Goal: Find specific page/section

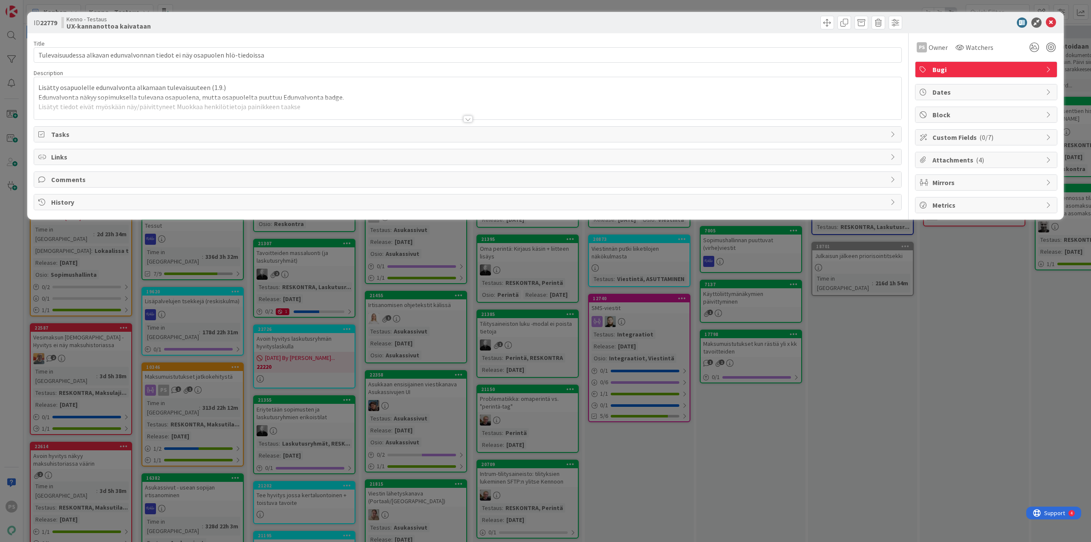
click at [468, 118] on div at bounding box center [467, 119] width 9 height 7
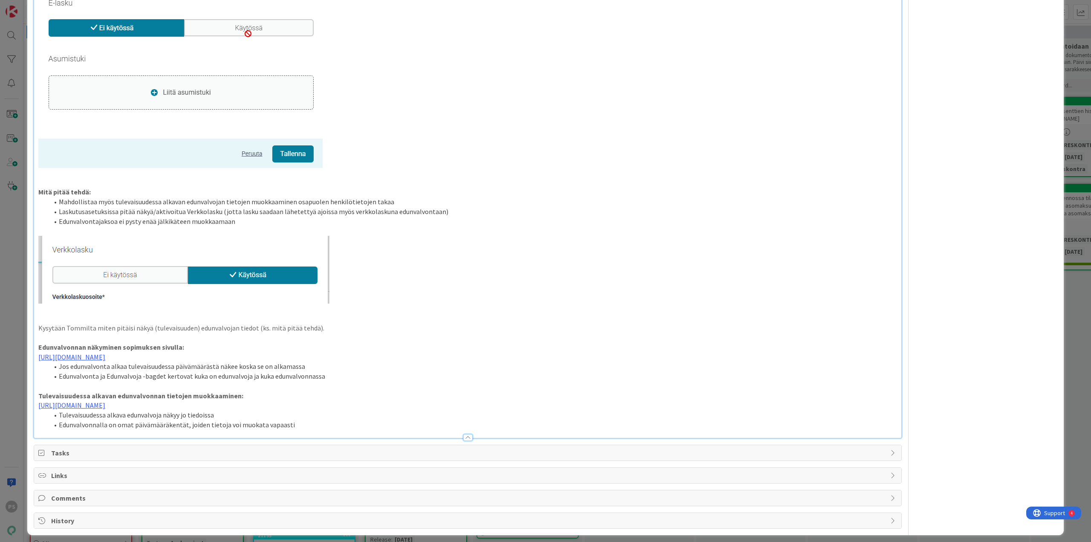
scroll to position [858, 0]
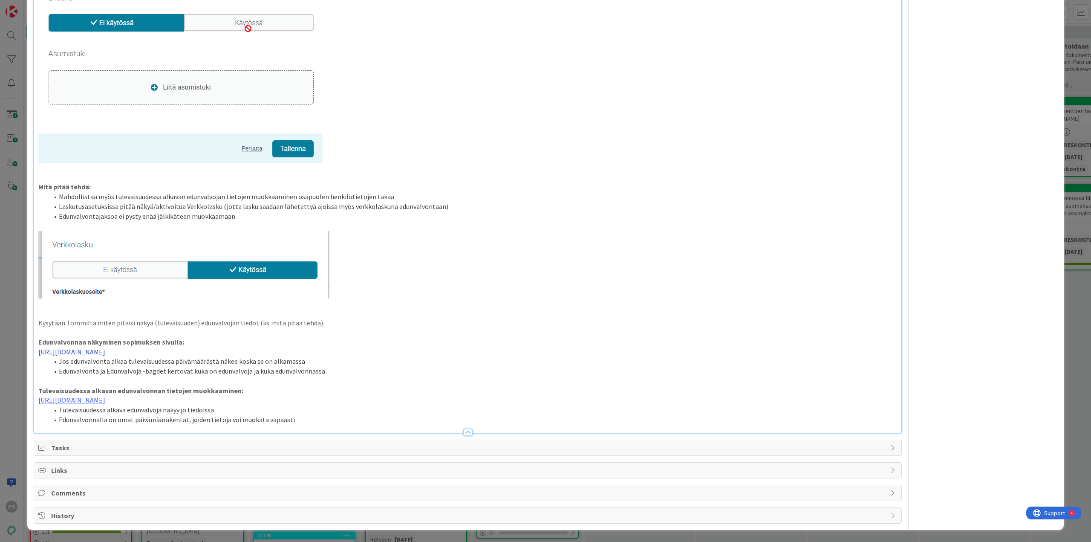
click at [105, 352] on link "https://www.figma.com/proto/0IJ8fGlasErUUd7odgirDN/Sopimushallinta?page-id=0%3A…" at bounding box center [71, 351] width 67 height 9
click at [393, 365] on link "https://www.figma.com/proto/0IJ8fGlasErUUd7odgirDN/Sopimushallinta?content-scal…" at bounding box center [378, 368] width 58 height 11
click at [376, 368] on link "https://www.figma.com/proto/0IJ8fGlasErUUd7odgirDN/Sopimushallinta?content-scal…" at bounding box center [378, 368] width 58 height 11
click at [105, 399] on link "https://www.figma.com/proto/0IJ8fGlasErUUd7odgirDN/Sopimushallinta?page-id=0%3A…" at bounding box center [71, 400] width 67 height 9
click at [401, 416] on link "https://www.figma.com/proto/0IJ8fGlasErUUd7odgirDN/Sopimushallinta?content-scal…" at bounding box center [373, 416] width 58 height 11
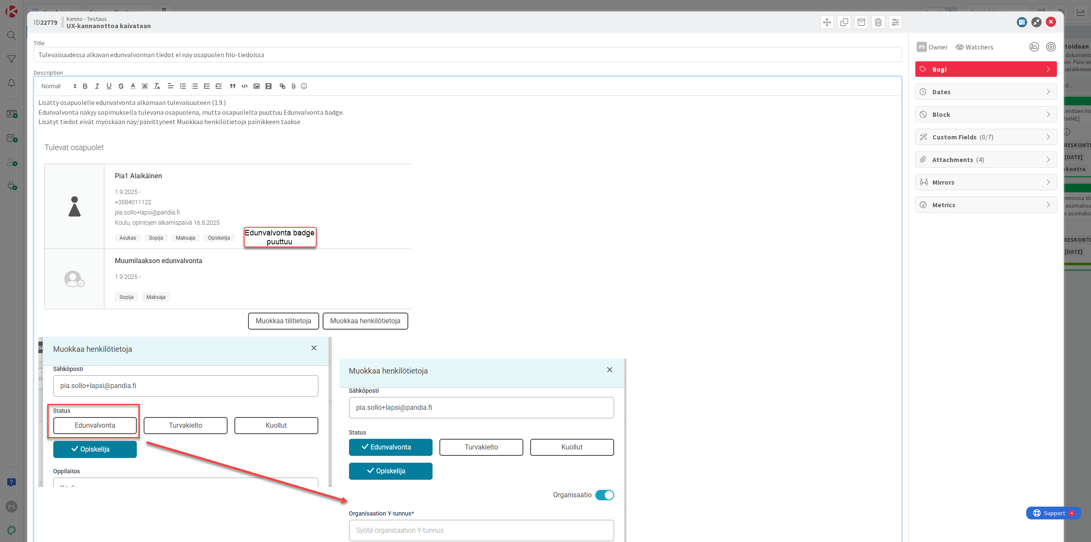
scroll to position [0, 0]
click at [1046, 22] on icon at bounding box center [1051, 22] width 10 height 10
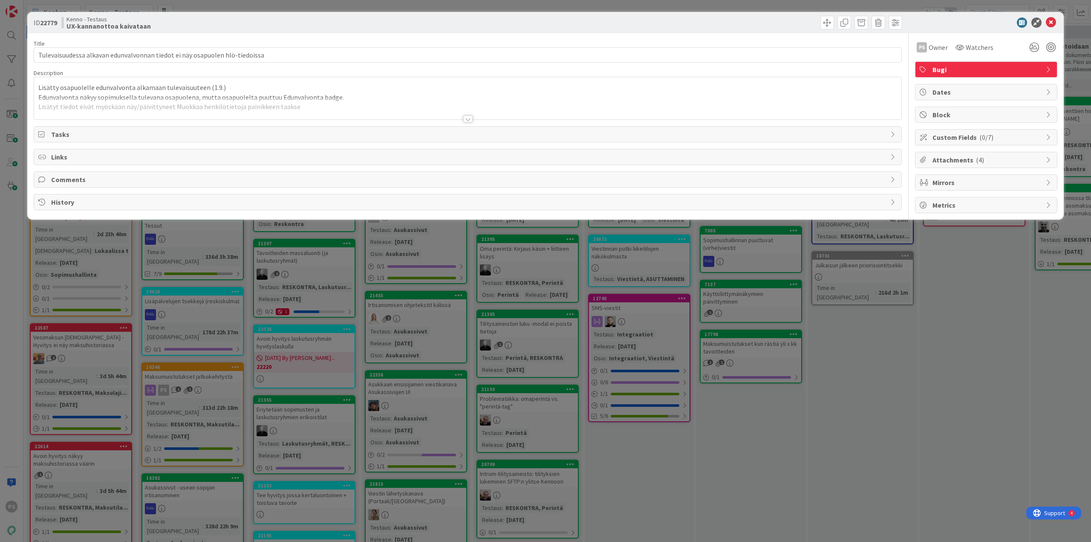
click at [634, 22] on div at bounding box center [686, 23] width 432 height 14
click at [1052, 23] on icon at bounding box center [1051, 22] width 10 height 10
click at [469, 118] on div at bounding box center [467, 119] width 9 height 7
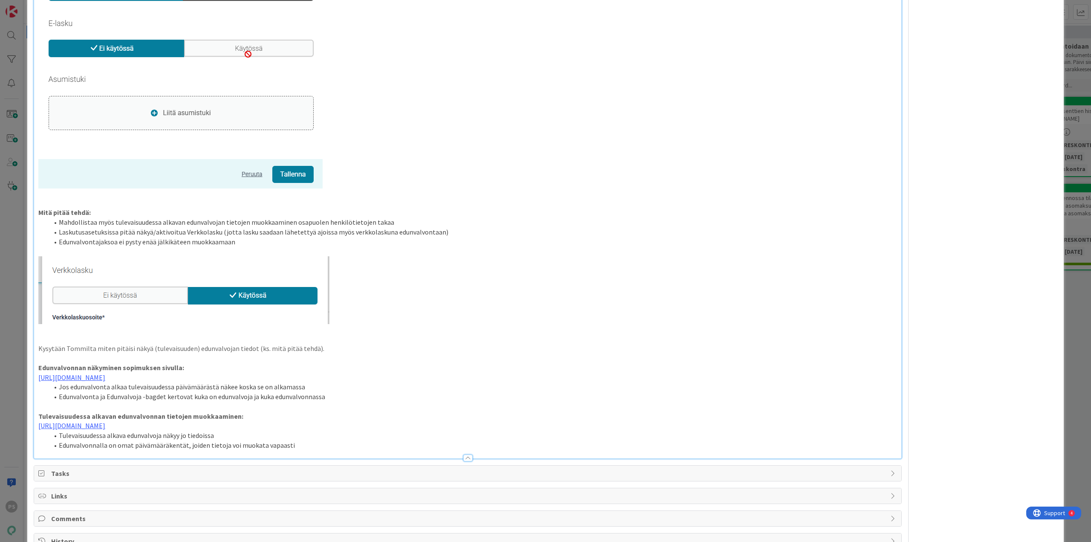
scroll to position [858, 0]
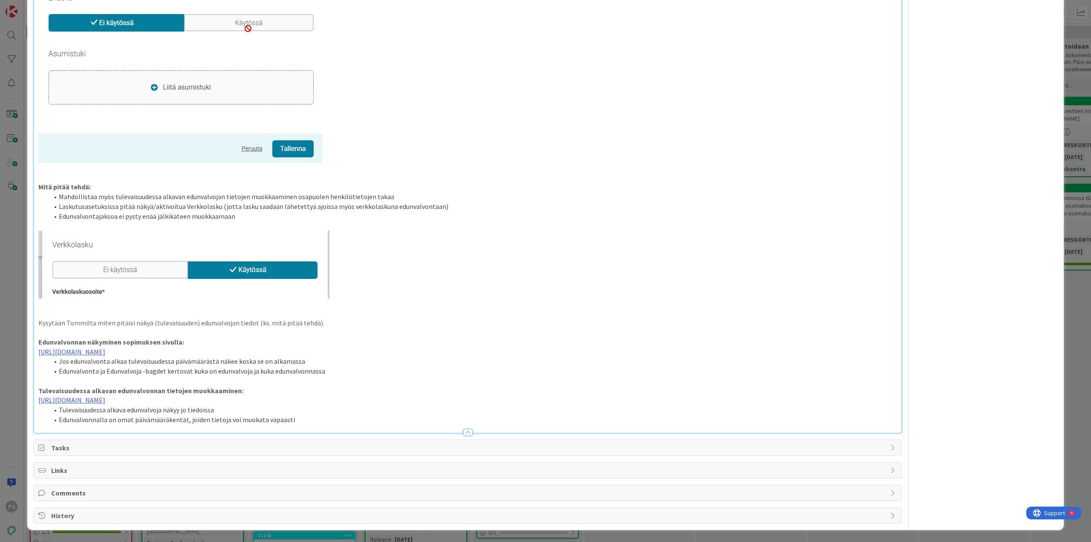
click at [464, 432] on div at bounding box center [467, 432] width 9 height 7
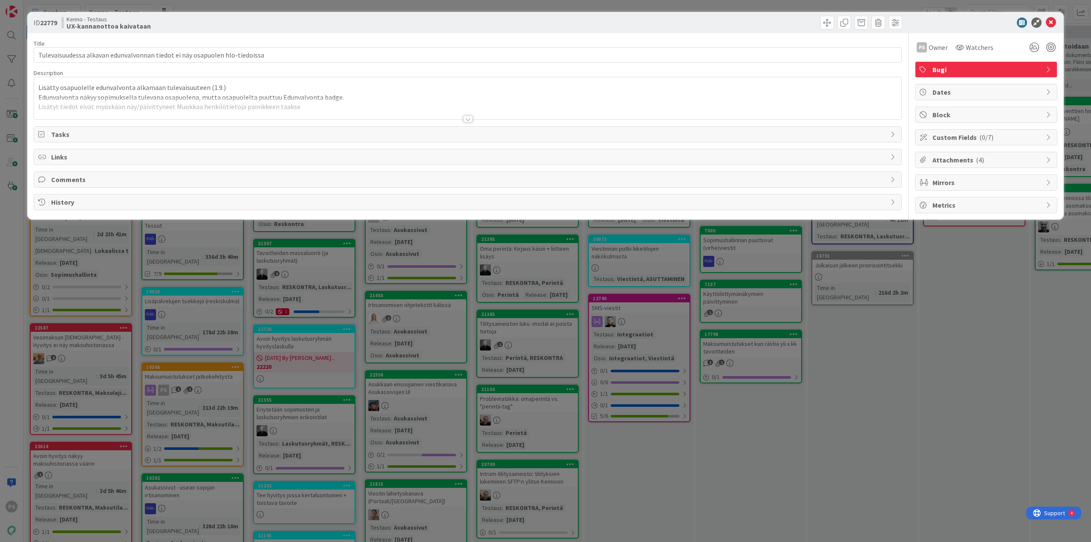
scroll to position [0, 0]
click at [1049, 22] on icon at bounding box center [1051, 22] width 10 height 10
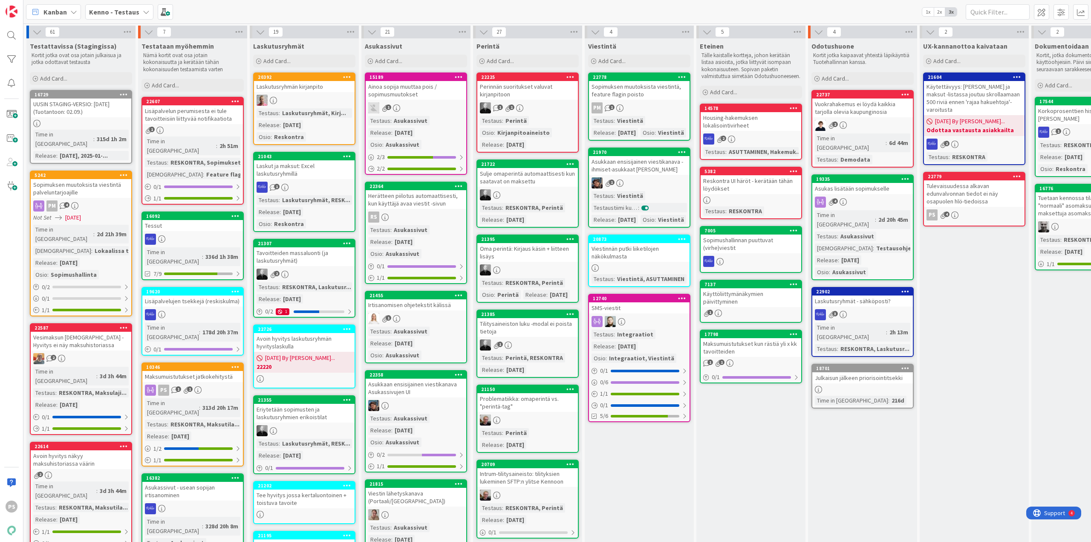
scroll to position [128, 216]
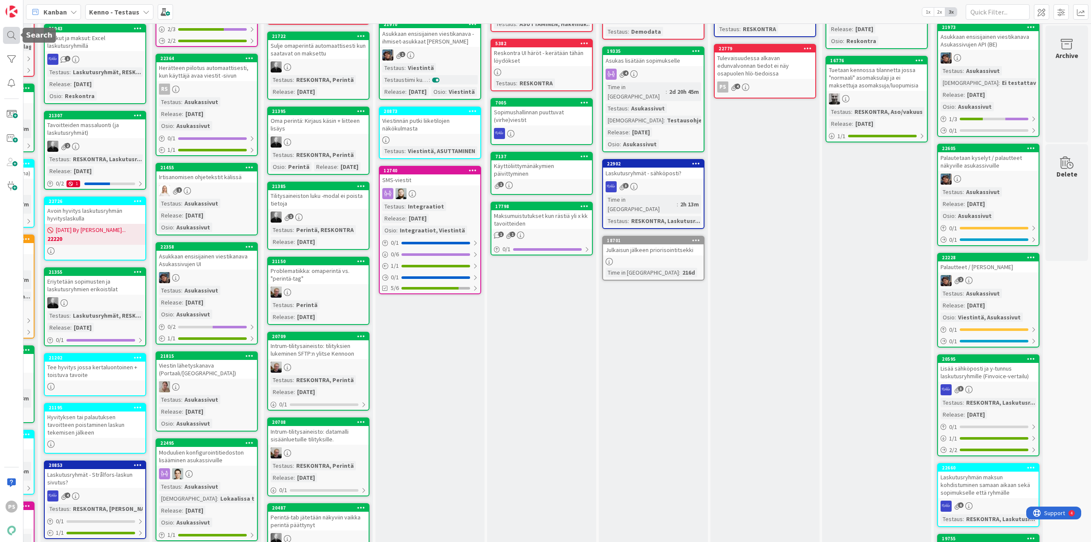
click at [8, 37] on div at bounding box center [11, 35] width 17 height 17
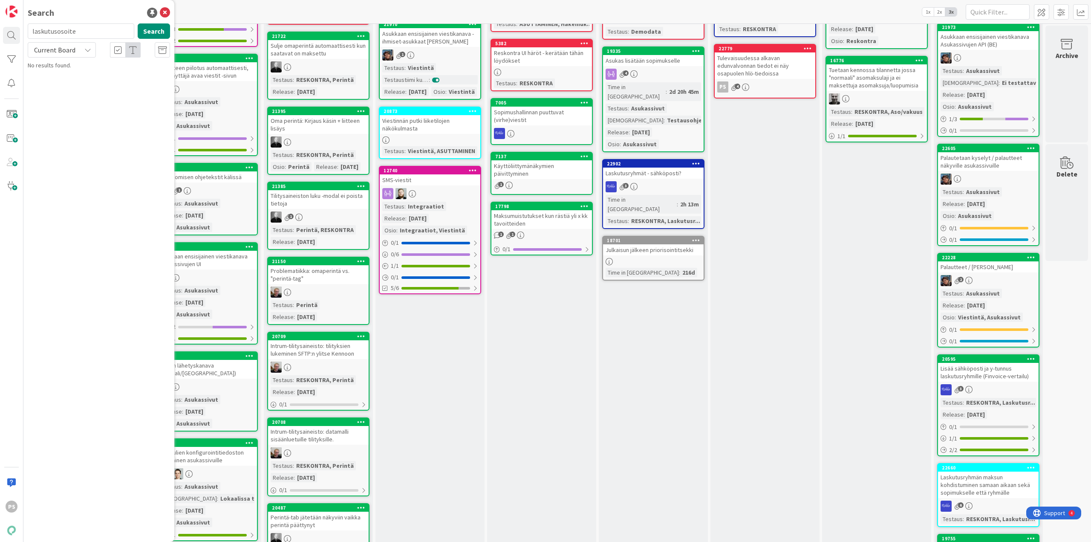
click at [56, 30] on input "laskutusosoite" at bounding box center [81, 30] width 107 height 15
type input "21043"
click at [152, 32] on button "Search" at bounding box center [154, 30] width 32 height 15
click at [120, 74] on span "Laskut ja maksut: Excel laskutusryhmillä" at bounding box center [110, 75] width 100 height 8
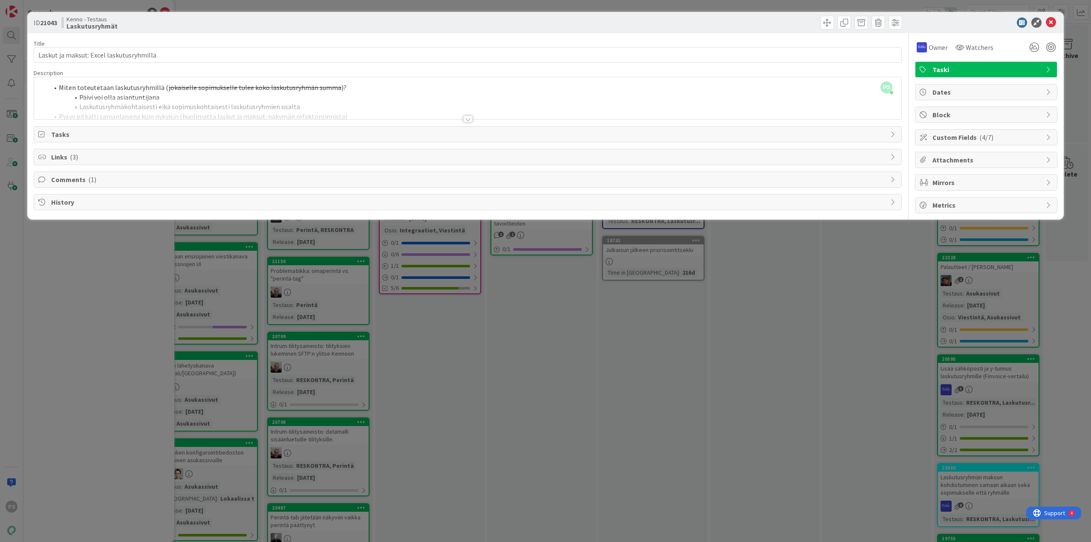
click at [468, 118] on div at bounding box center [467, 119] width 9 height 7
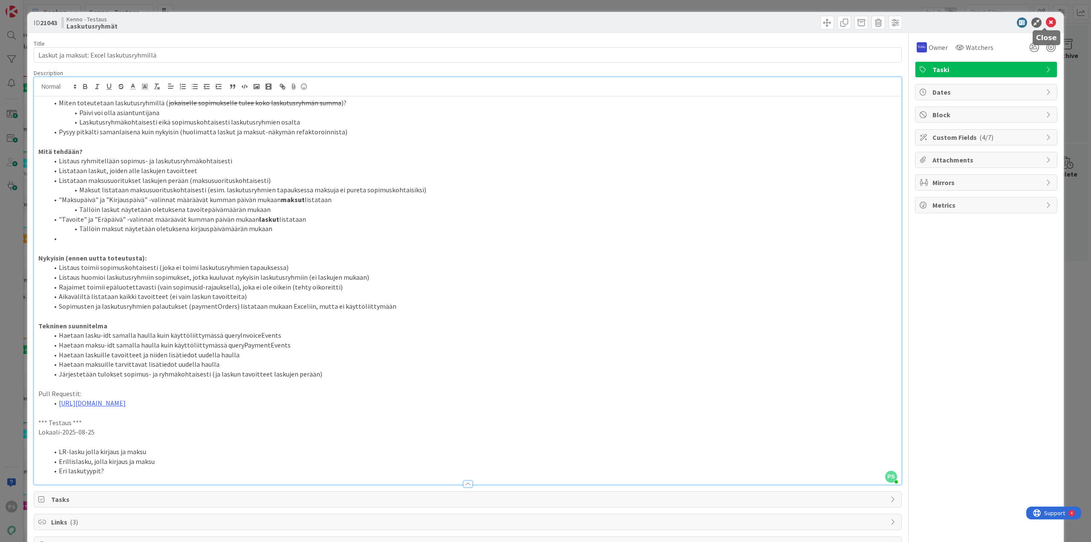
click at [1046, 19] on icon at bounding box center [1051, 22] width 10 height 10
